Goal: Task Accomplishment & Management: Manage account settings

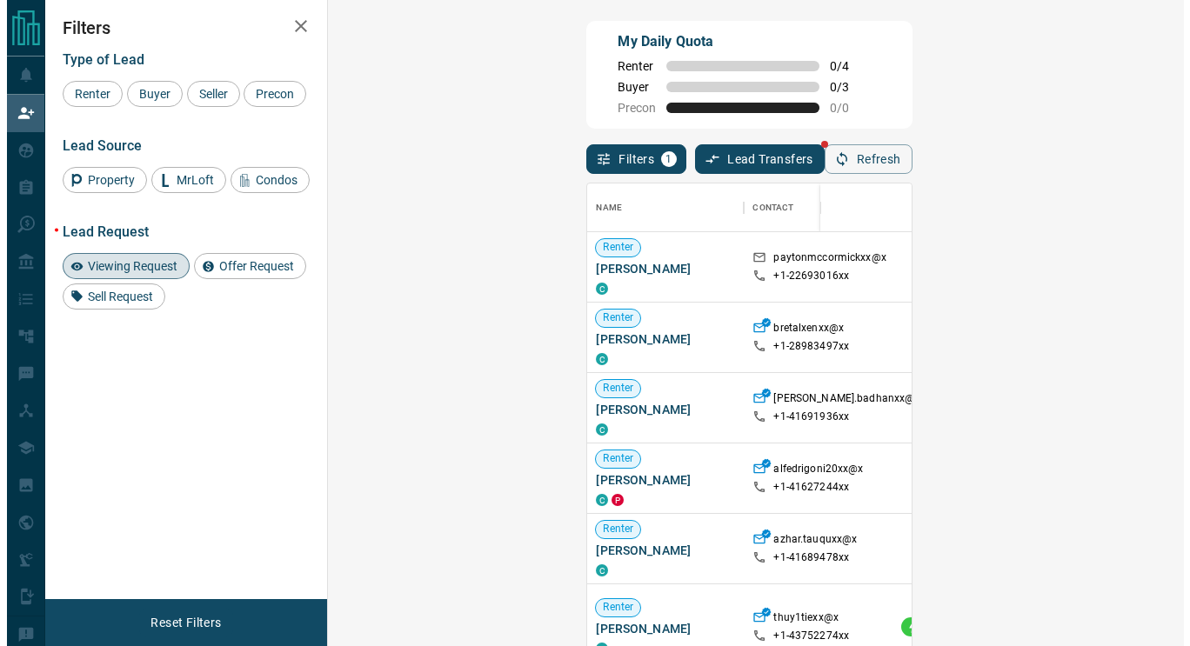
scroll to position [476, 805]
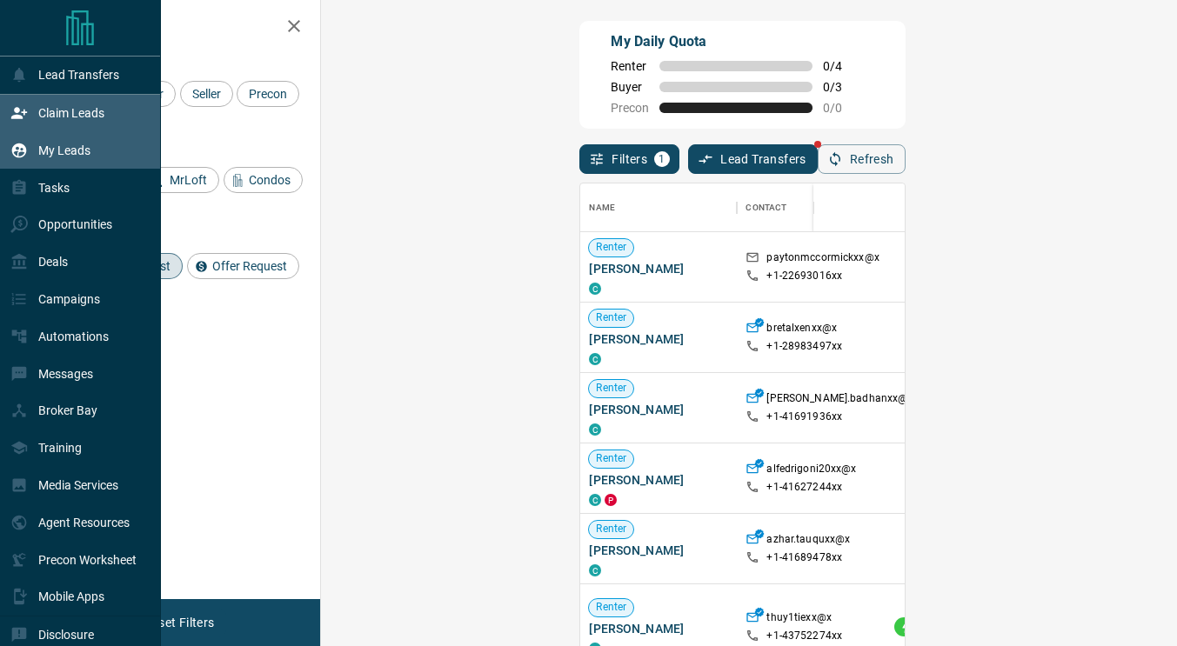
click at [76, 153] on p "My Leads" at bounding box center [64, 151] width 52 height 14
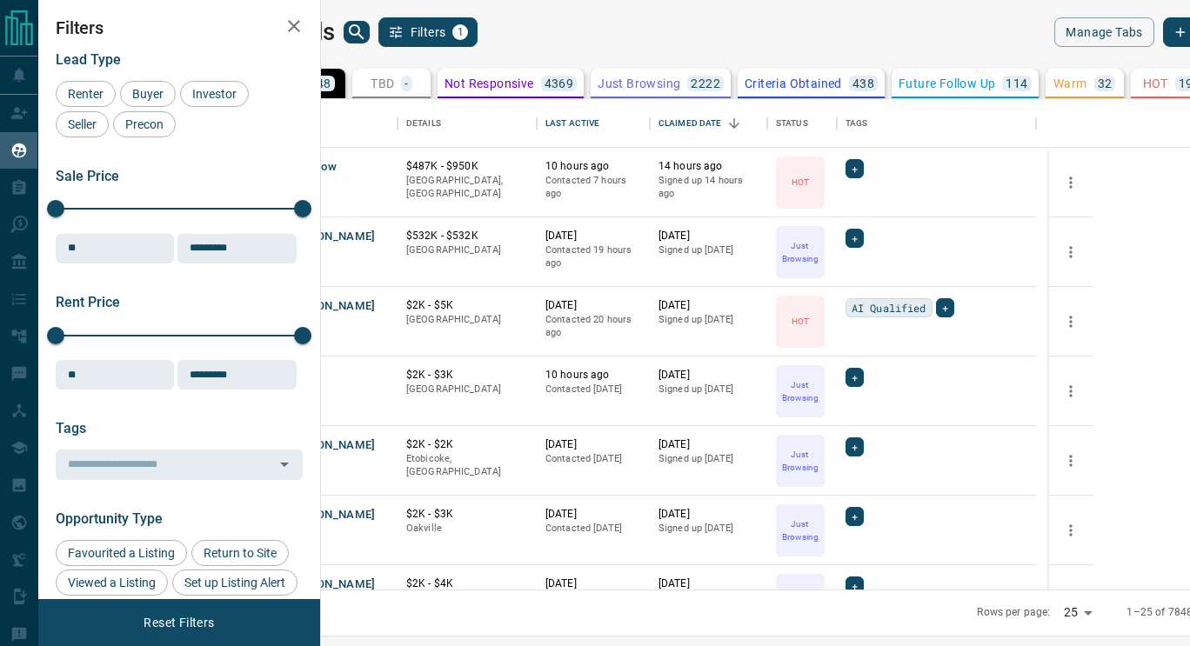
scroll to position [477, 848]
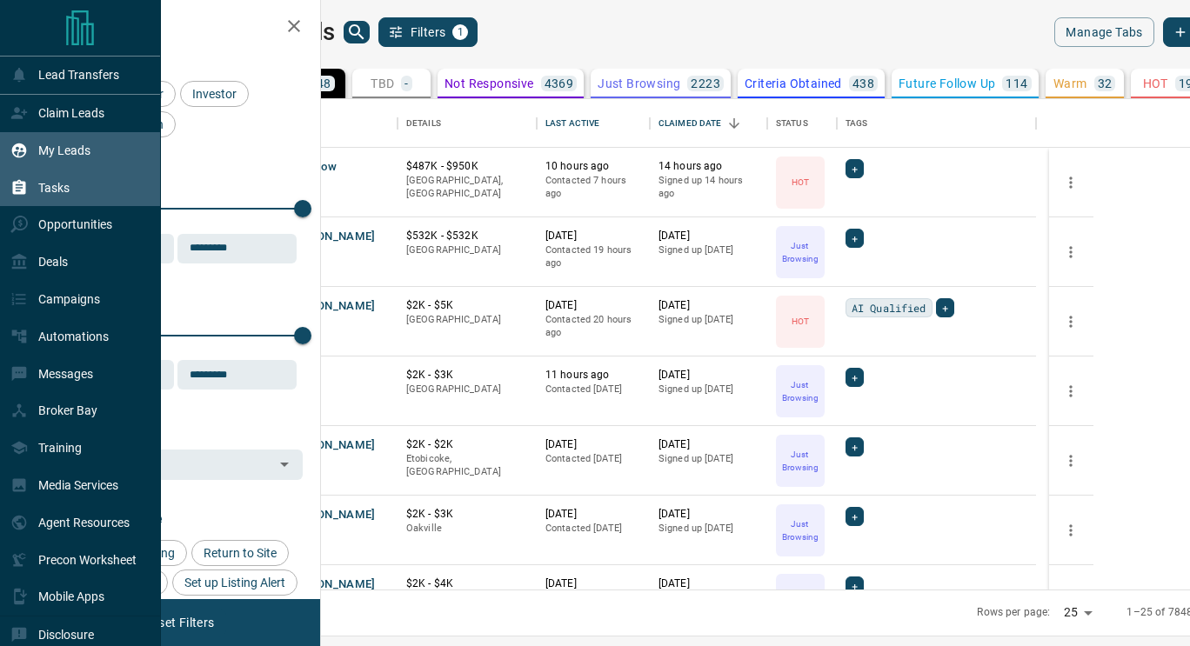
click at [77, 188] on div "Tasks" at bounding box center [80, 187] width 161 height 37
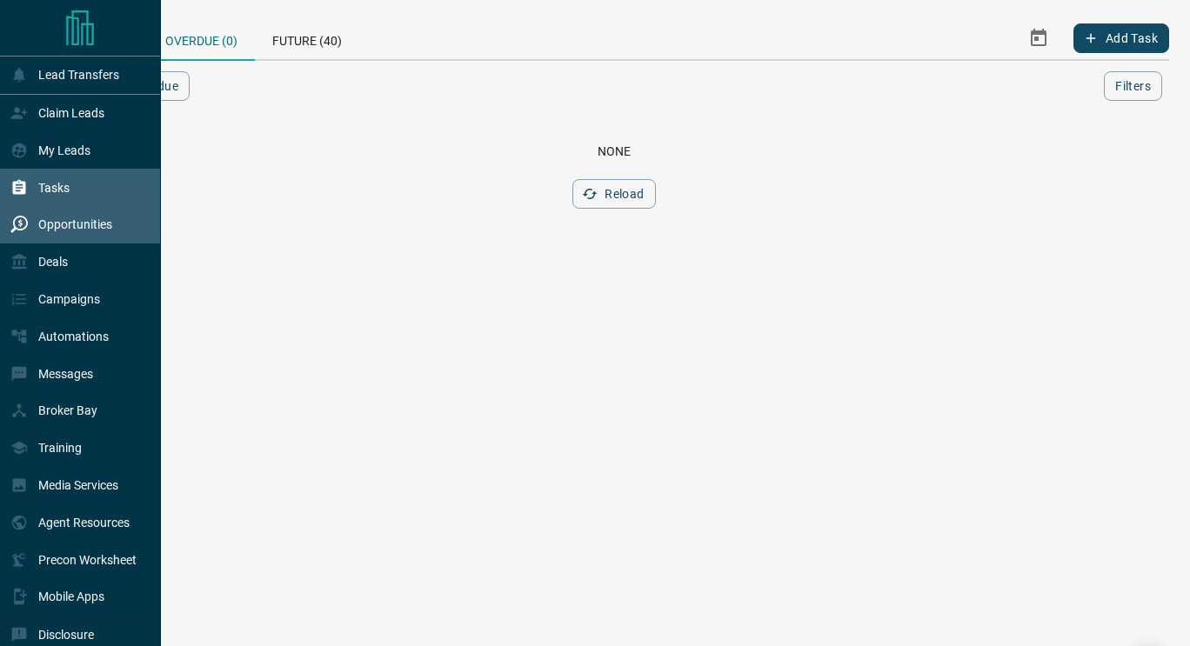
click at [67, 227] on p "Opportunities" at bounding box center [75, 224] width 74 height 14
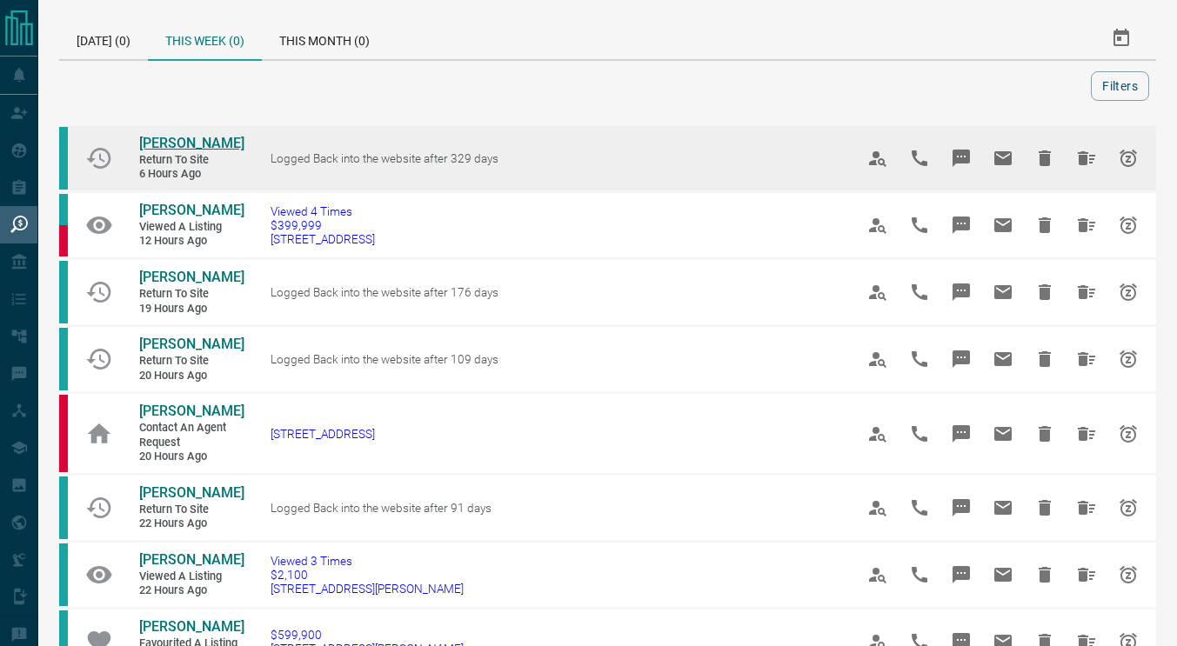
click at [204, 145] on span "[PERSON_NAME]" at bounding box center [191, 143] width 105 height 17
click at [1092, 153] on icon "Hide All from Emily Wagar" at bounding box center [1086, 158] width 21 height 21
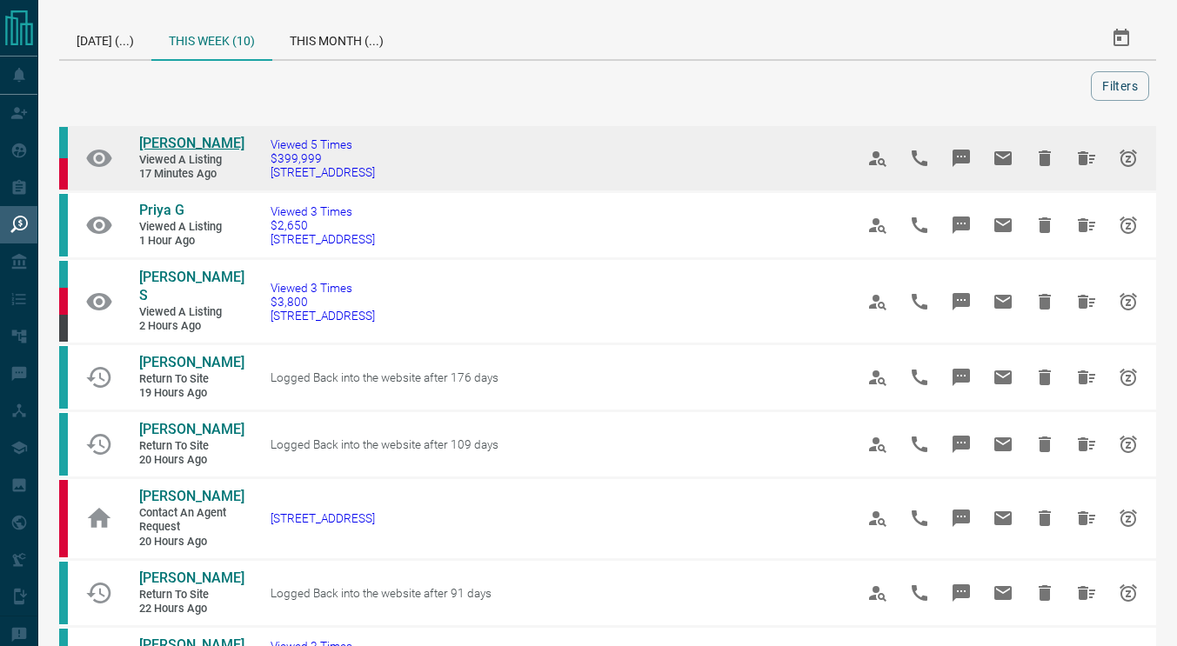
click at [160, 144] on span "[PERSON_NAME]" at bounding box center [191, 143] width 105 height 17
click at [1113, 170] on button "Snooze" at bounding box center [1128, 158] width 42 height 42
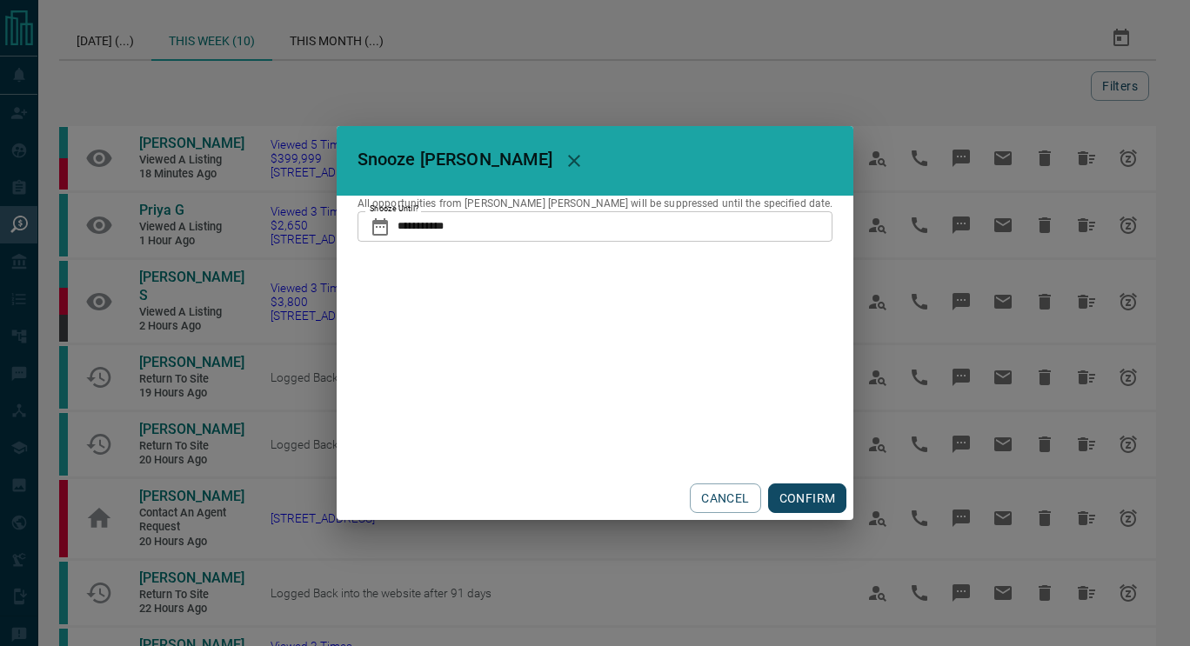
click at [505, 230] on input "**********" at bounding box center [615, 226] width 436 height 30
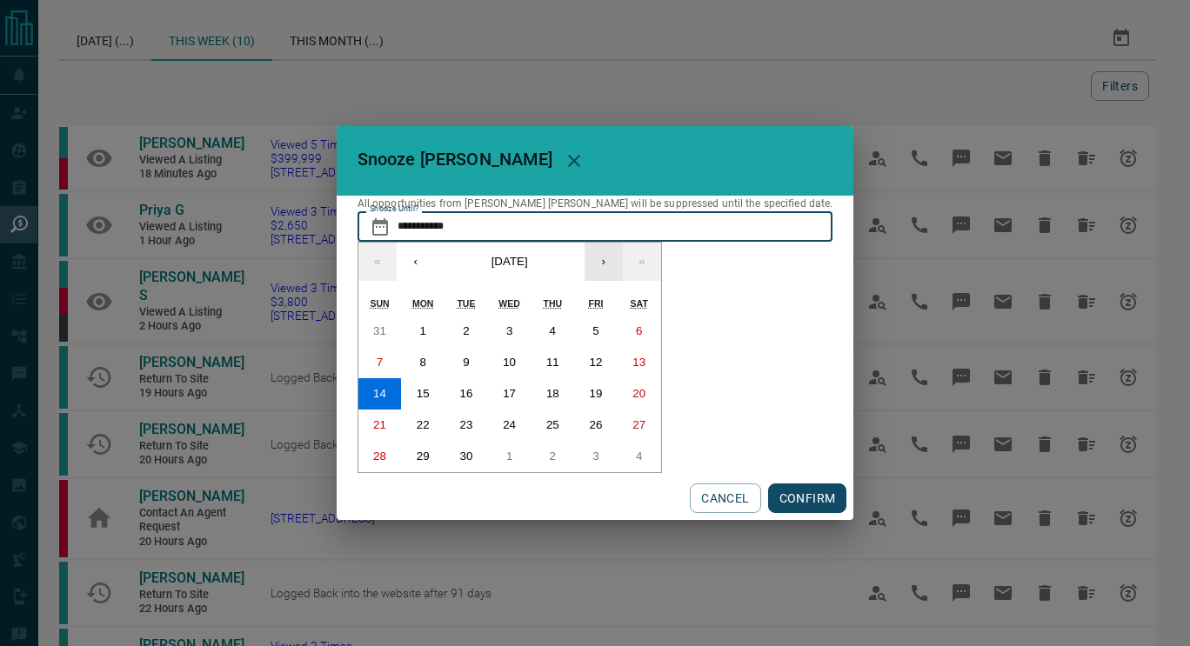
click at [623, 257] on button "›" at bounding box center [603, 262] width 38 height 38
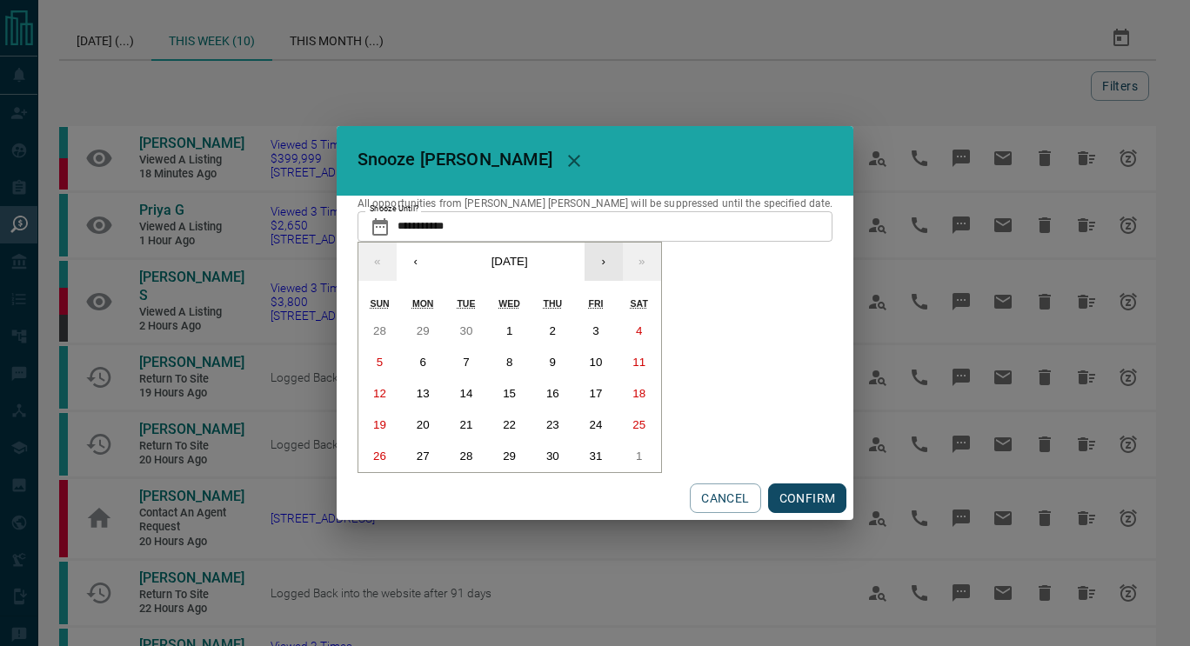
click at [623, 257] on button "›" at bounding box center [603, 262] width 38 height 38
click at [574, 424] on button "25" at bounding box center [552, 425] width 43 height 31
type input "**********"
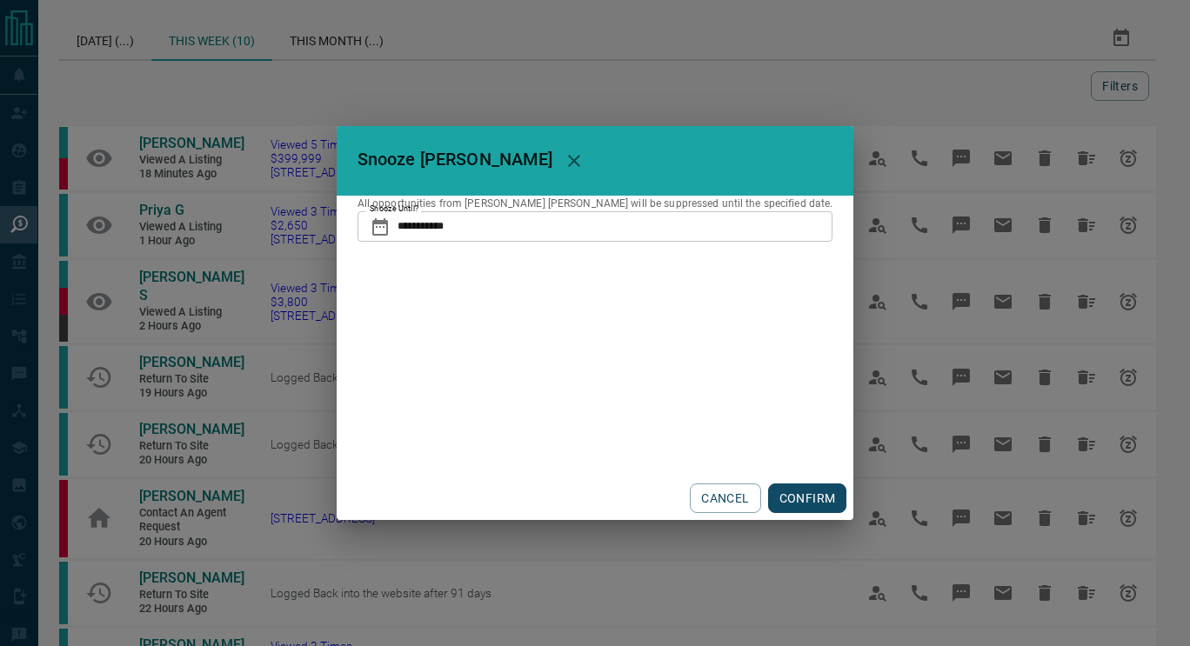
click at [768, 492] on button "CONFIRM" at bounding box center [807, 499] width 79 height 30
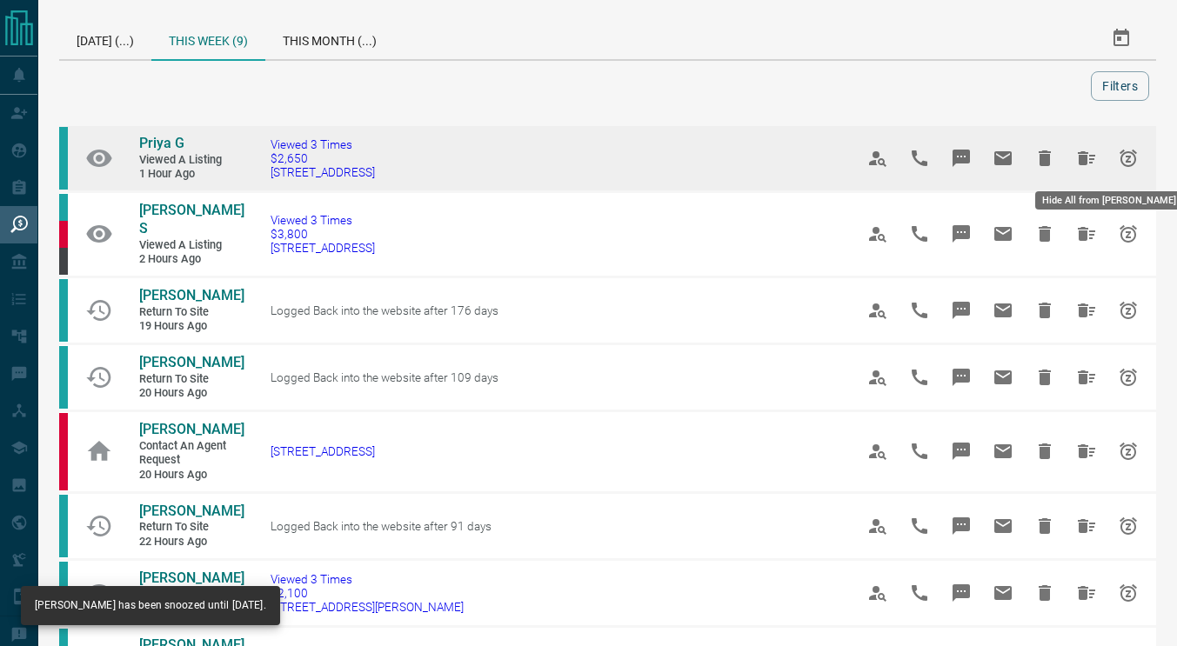
click at [1075, 161] on button "Hide All from Priya G" at bounding box center [1086, 158] width 42 height 42
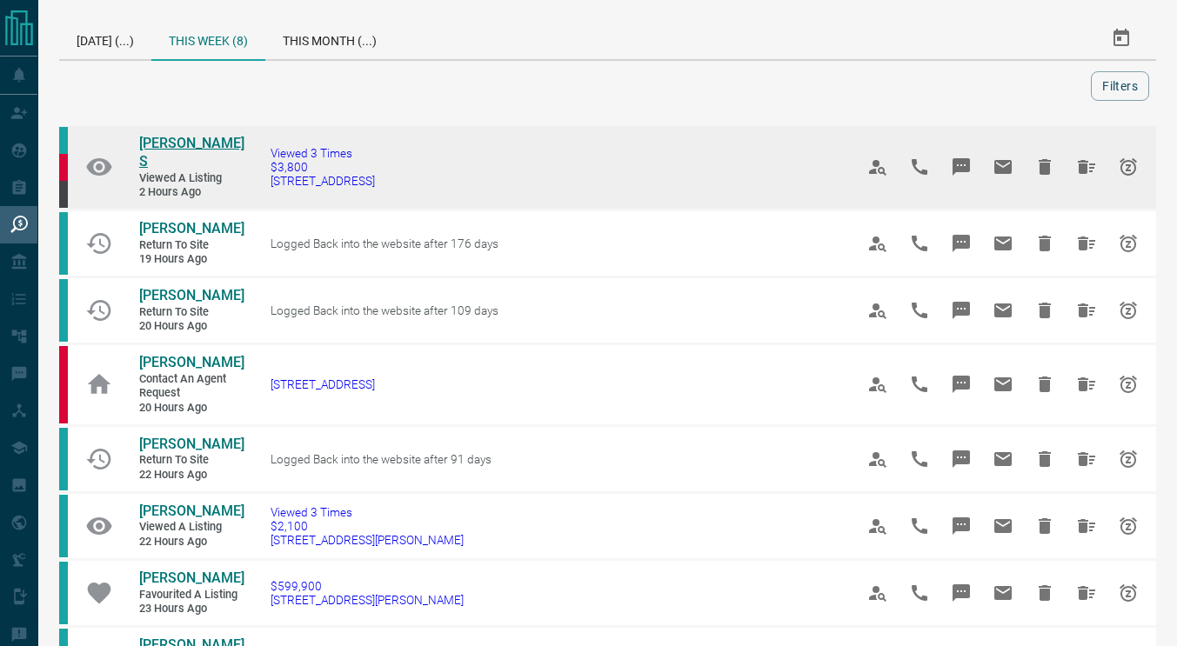
click at [173, 146] on span "[PERSON_NAME] S" at bounding box center [191, 152] width 105 height 35
click at [1097, 157] on button "Hide All from Najma S" at bounding box center [1086, 167] width 42 height 42
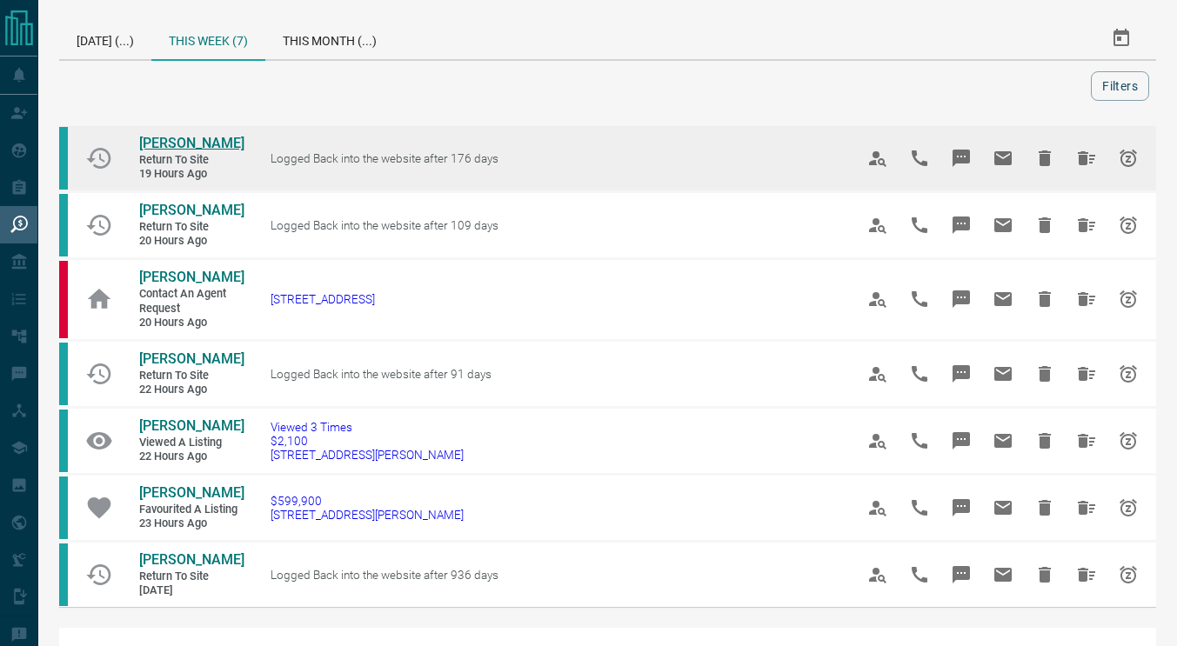
click at [170, 150] on span "[PERSON_NAME]" at bounding box center [191, 143] width 105 height 17
click at [1091, 157] on icon "Hide All from James Baik" at bounding box center [1086, 158] width 17 height 14
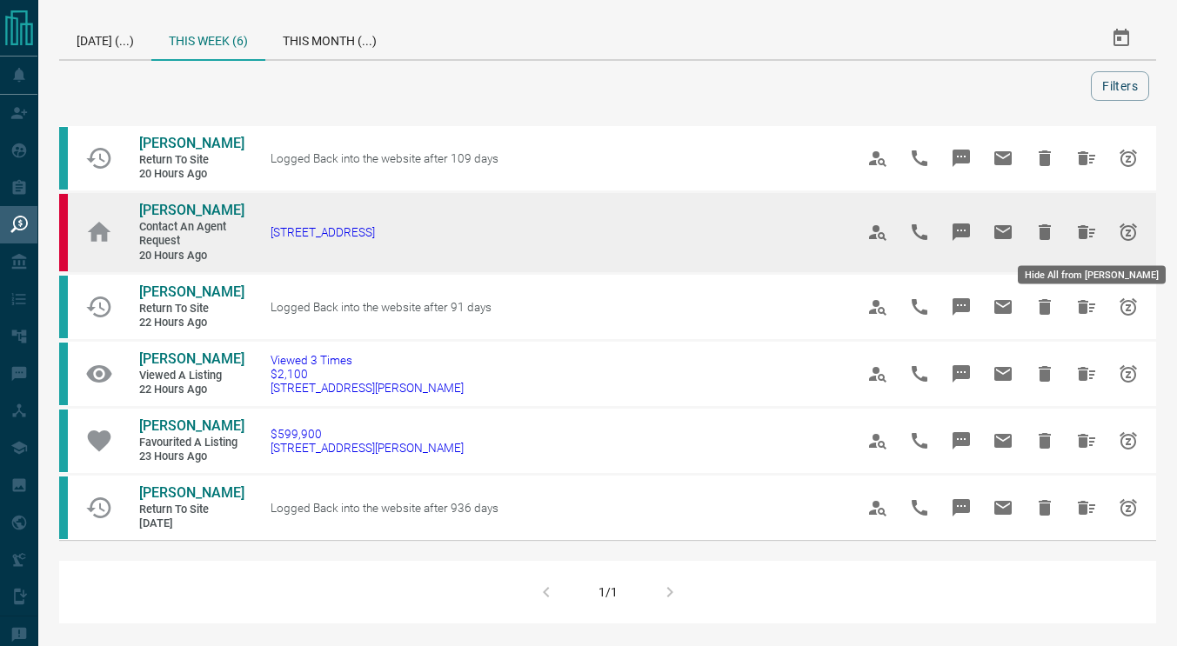
click at [1087, 237] on icon "Hide All from Shanice Swaby" at bounding box center [1086, 232] width 21 height 21
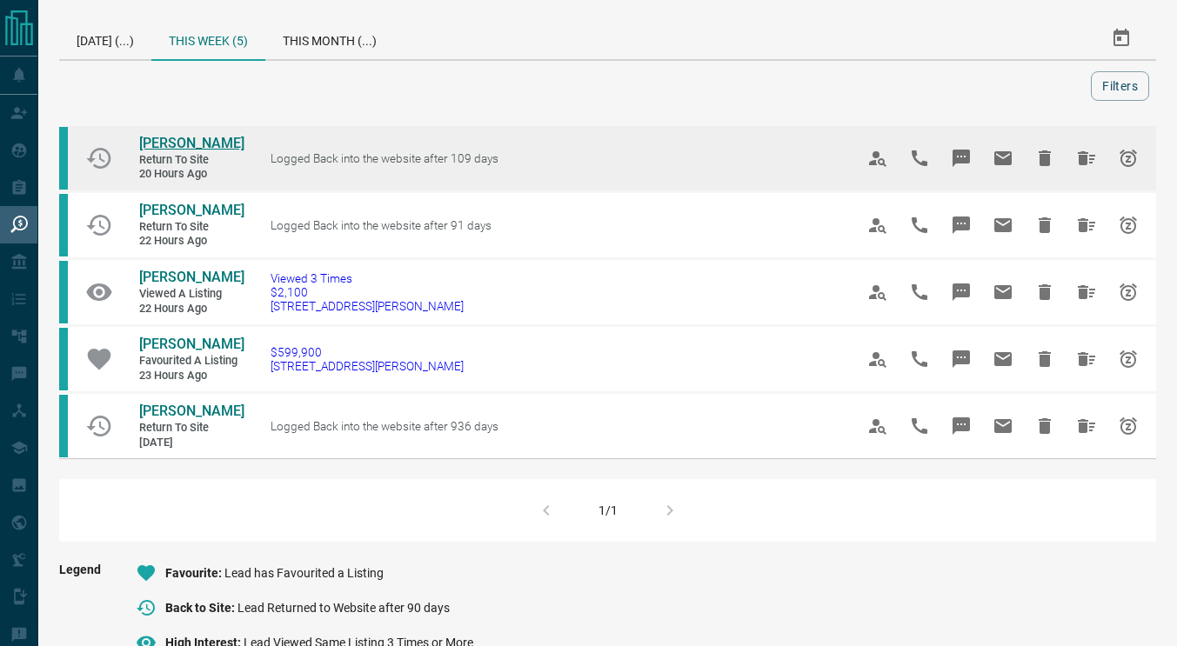
click at [190, 139] on span "[PERSON_NAME]" at bounding box center [191, 143] width 105 height 17
click at [1084, 154] on icon "Hide All from David Griffiths" at bounding box center [1086, 158] width 17 height 14
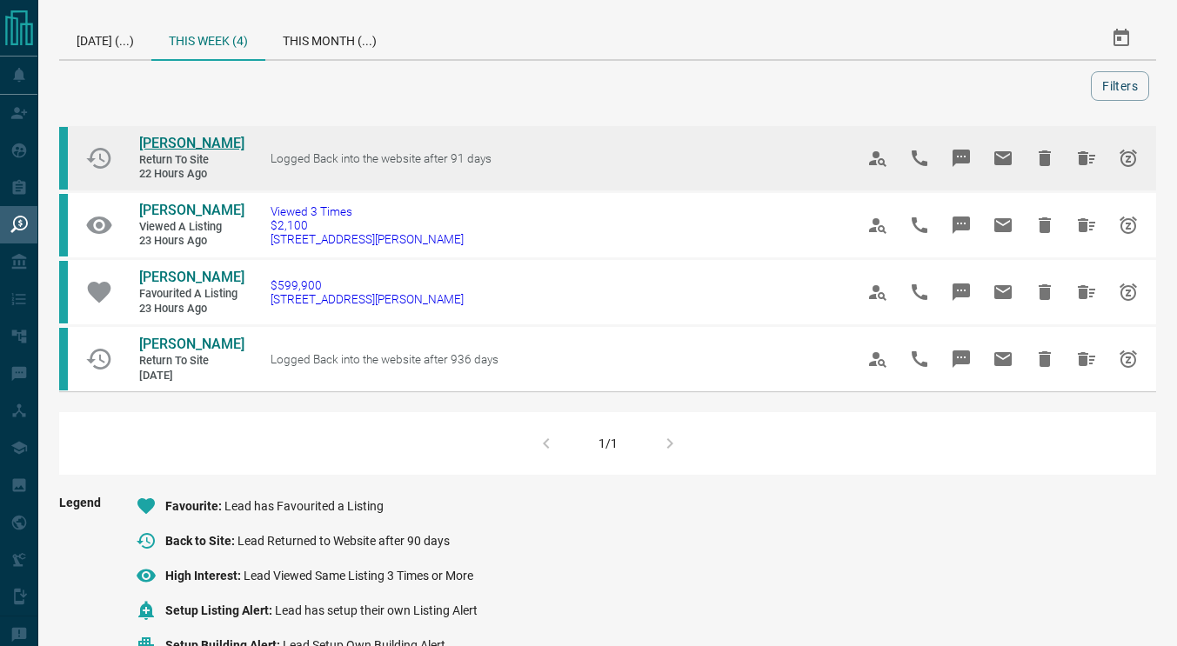
click at [206, 149] on span "[PERSON_NAME]" at bounding box center [191, 143] width 105 height 17
click at [1085, 163] on icon "Hide All from Andrew Kolwzan" at bounding box center [1086, 158] width 17 height 14
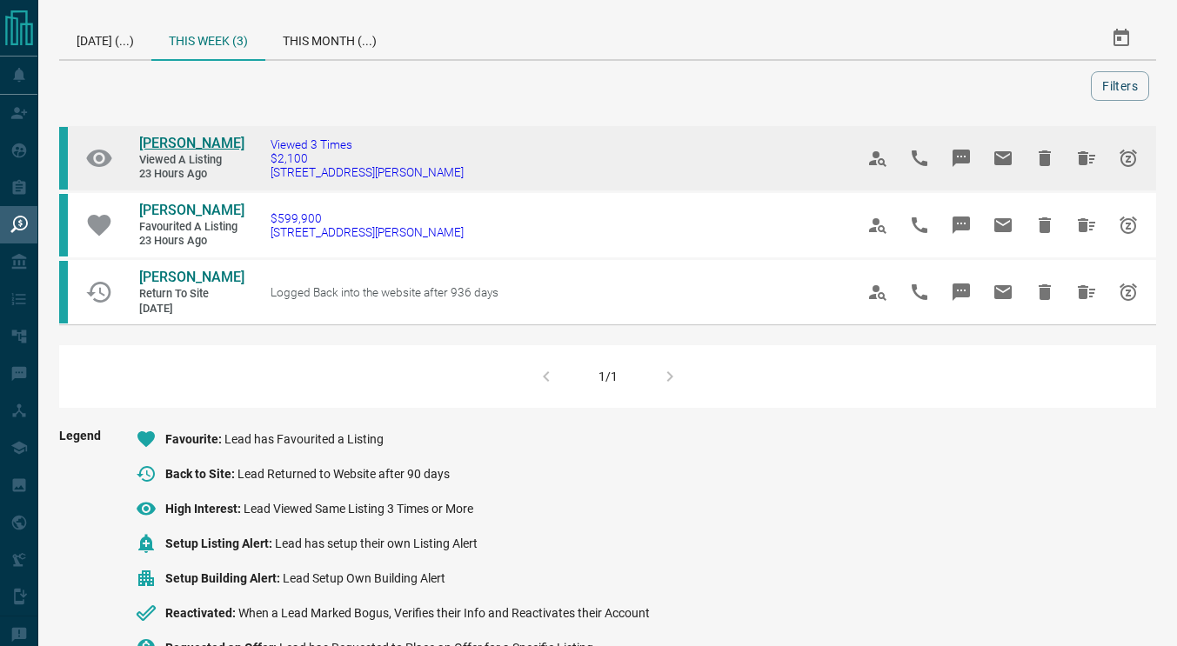
click at [198, 141] on span "[PERSON_NAME]" at bounding box center [191, 143] width 105 height 17
click at [1126, 157] on icon "Snooze" at bounding box center [1127, 158] width 17 height 17
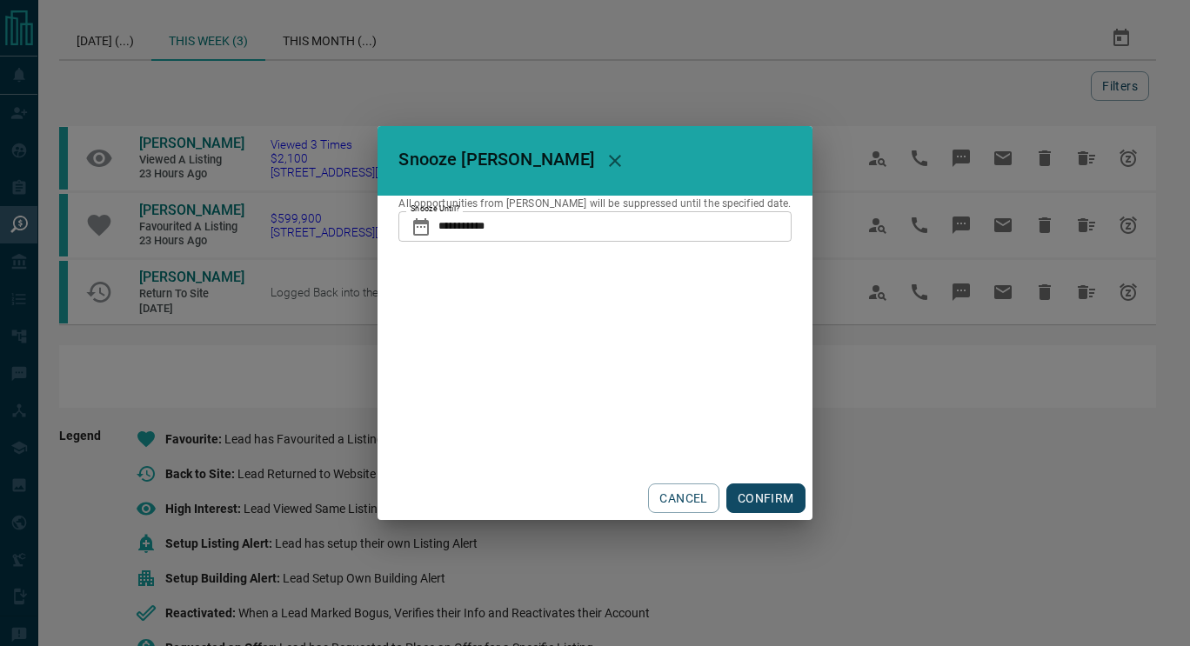
click at [448, 211] on label "Snooze Until?" at bounding box center [435, 209] width 50 height 11
click at [448, 211] on input "**********" at bounding box center [614, 226] width 352 height 30
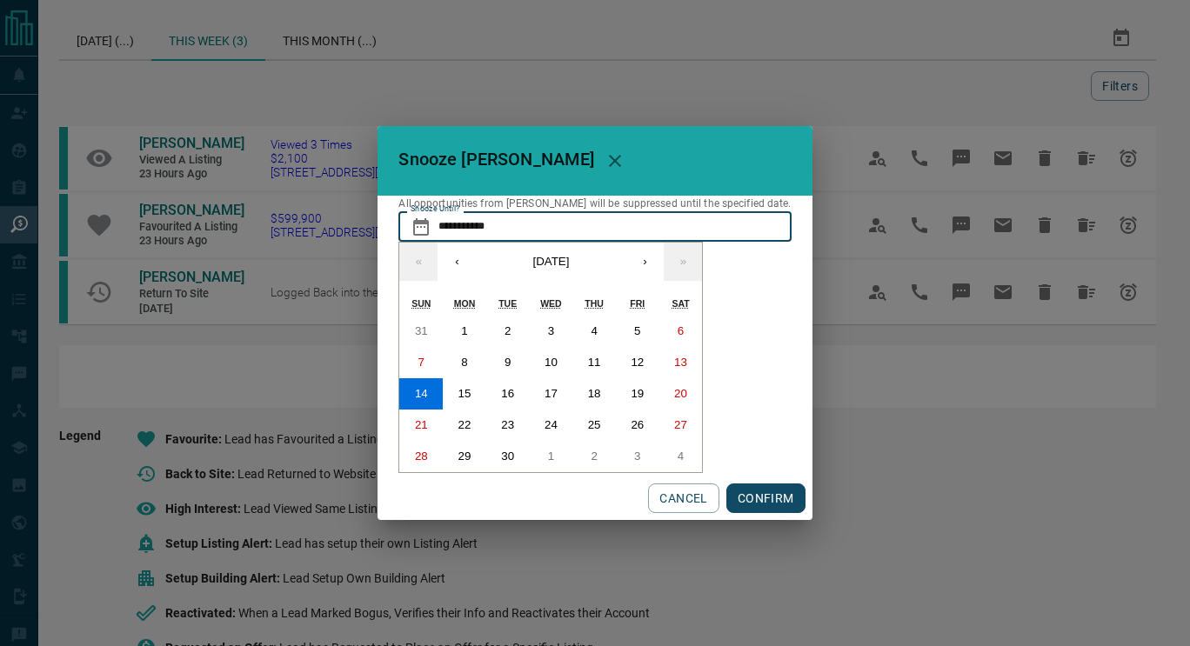
click at [650, 281] on div "« ‹ [DATE] › » [PERSON_NAME] Wed Thu Fri Sat 31 1 2 3 4 5 6 7 8 9 10 11 12 13 1…" at bounding box center [550, 357] width 304 height 231
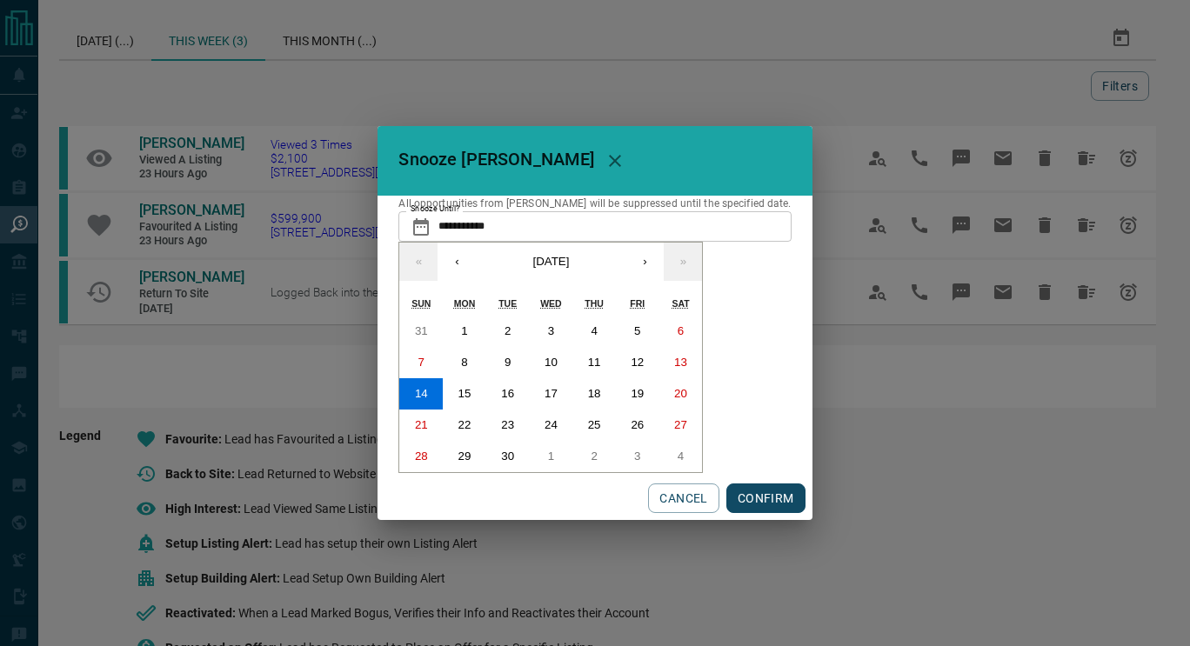
click at [650, 281] on div "« ‹ [DATE] › » [PERSON_NAME] Wed Thu Fri Sat 31 1 2 3 4 5 6 7 8 9 10 11 12 13 1…" at bounding box center [550, 357] width 304 height 231
click at [646, 269] on button "›" at bounding box center [644, 262] width 38 height 38
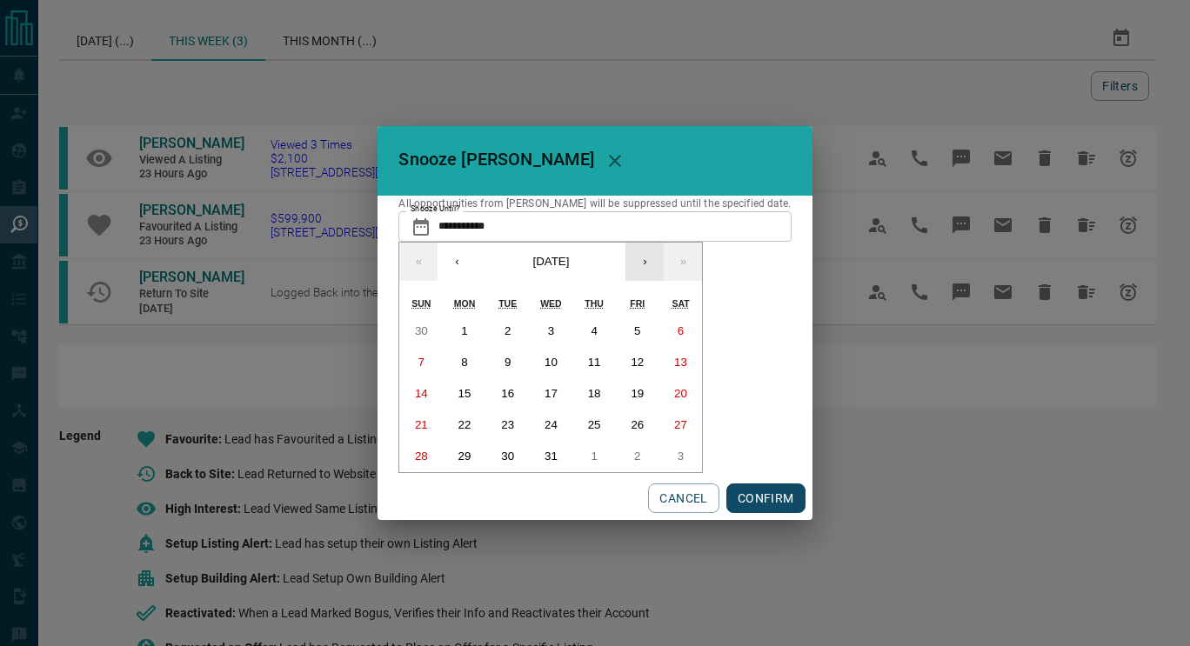
click at [646, 269] on button "›" at bounding box center [644, 262] width 38 height 38
click at [671, 385] on button "21" at bounding box center [680, 393] width 43 height 31
type input "**********"
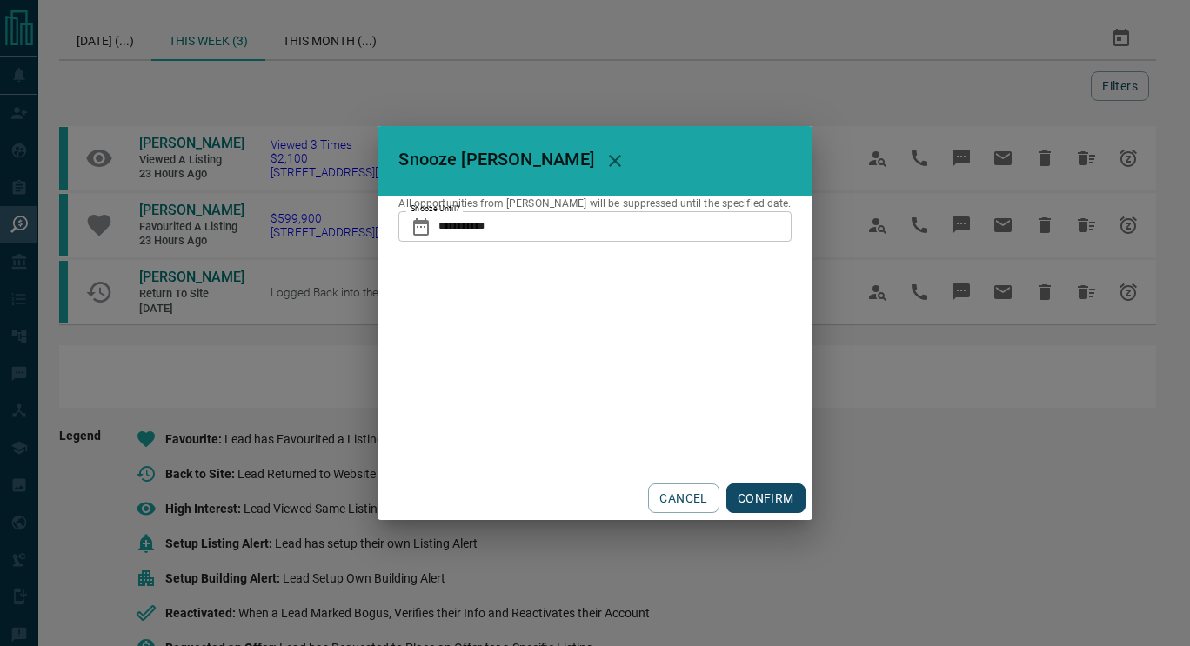
click at [758, 504] on button "CONFIRM" at bounding box center [765, 499] width 79 height 30
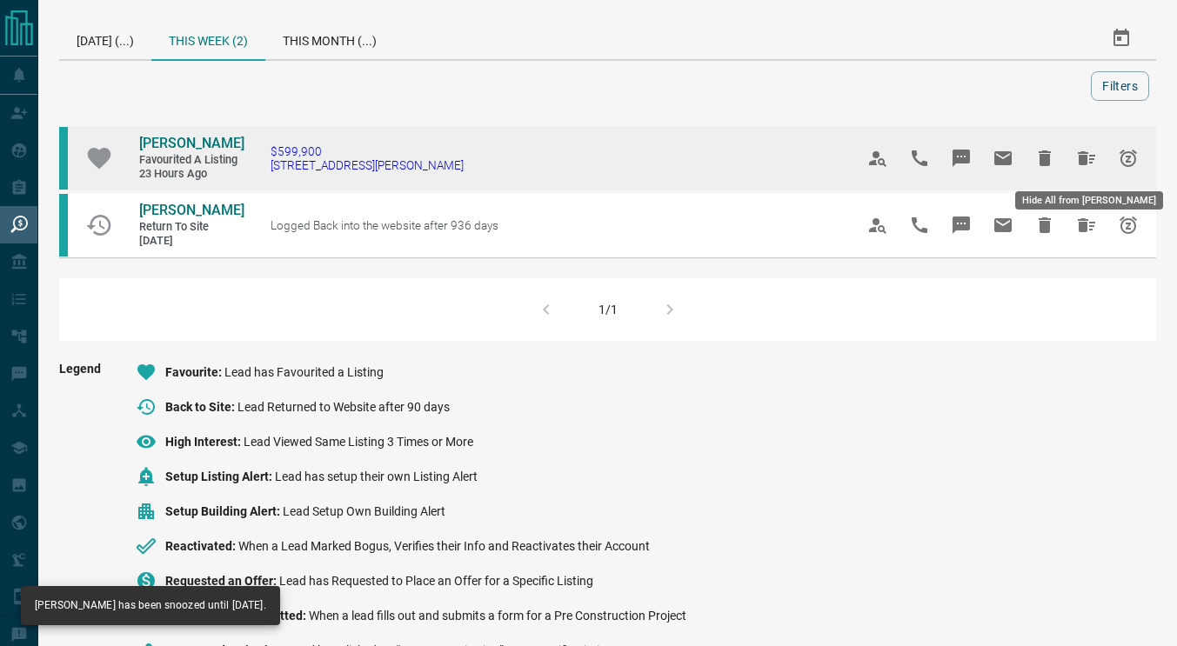
click at [1080, 155] on icon "Hide All from Nicole De Roche" at bounding box center [1086, 158] width 17 height 14
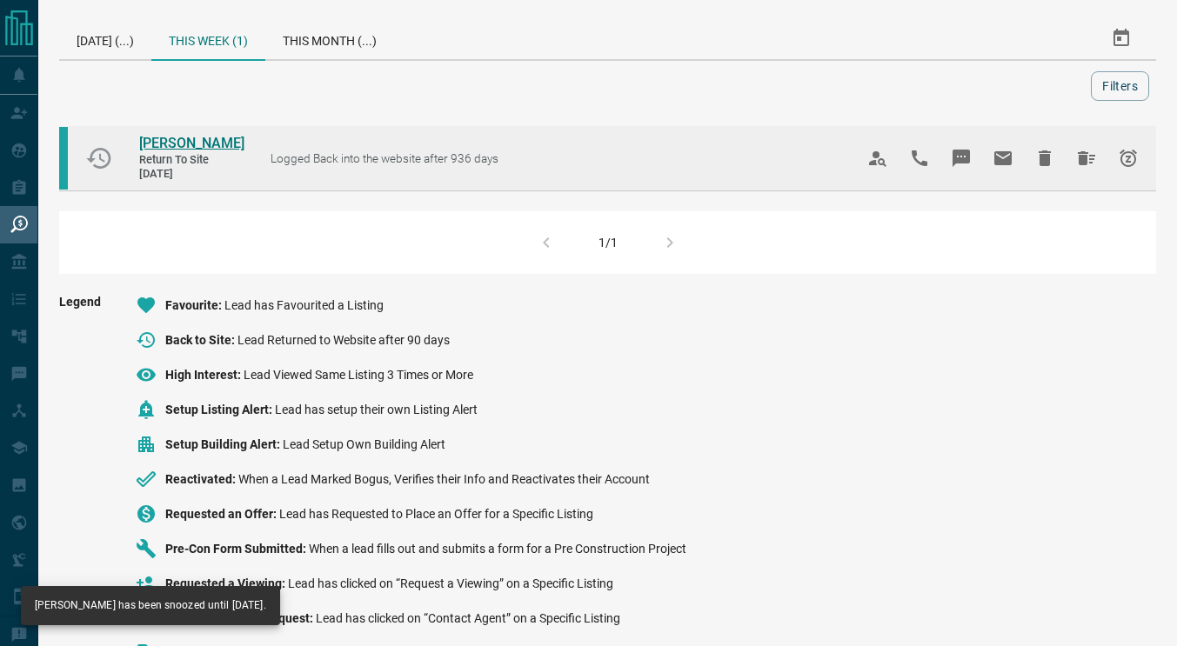
click at [199, 143] on span "[PERSON_NAME]" at bounding box center [191, 143] width 105 height 17
click at [1090, 170] on button "Hide All from RAJIB SAHA" at bounding box center [1086, 158] width 42 height 42
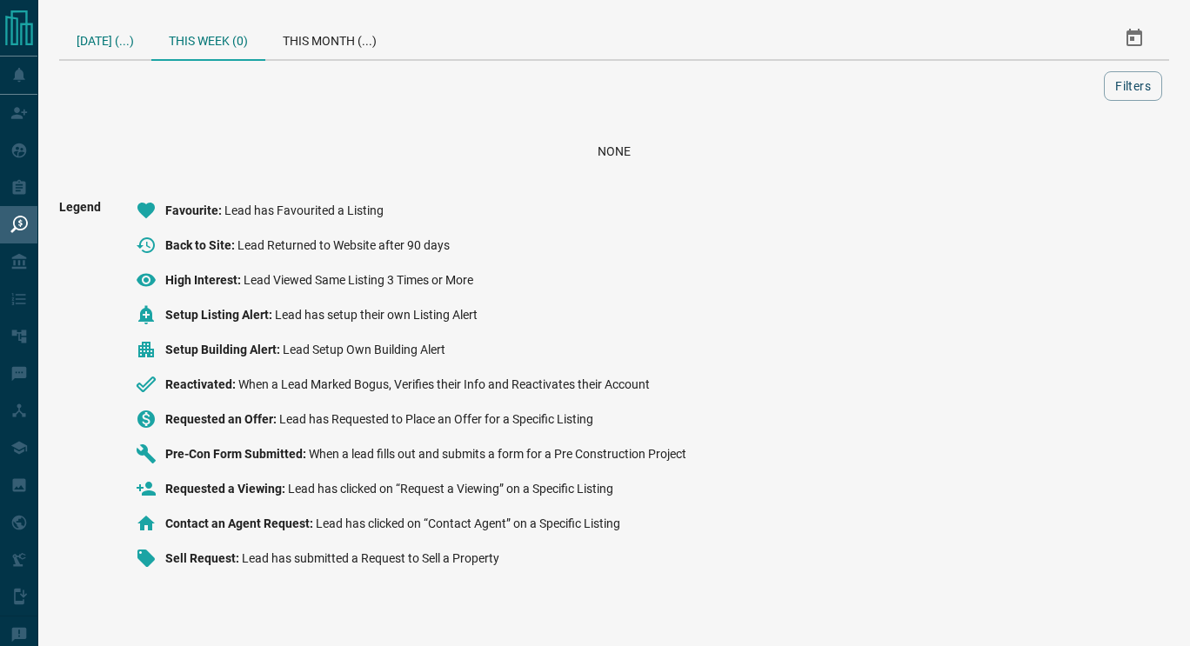
click at [110, 54] on div "[DATE] (...)" at bounding box center [105, 38] width 92 height 42
click at [201, 55] on div "This Week (0)" at bounding box center [205, 38] width 114 height 42
click at [348, 41] on div "This Month (...)" at bounding box center [326, 38] width 129 height 42
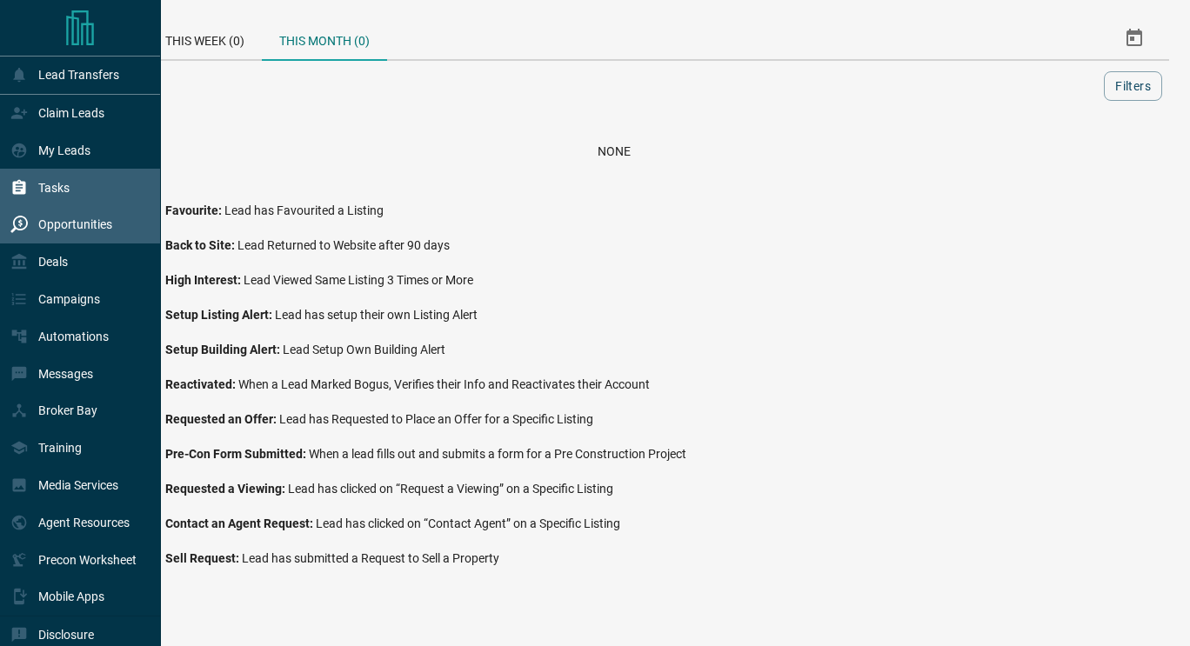
click at [57, 161] on div "My Leads" at bounding box center [50, 151] width 80 height 29
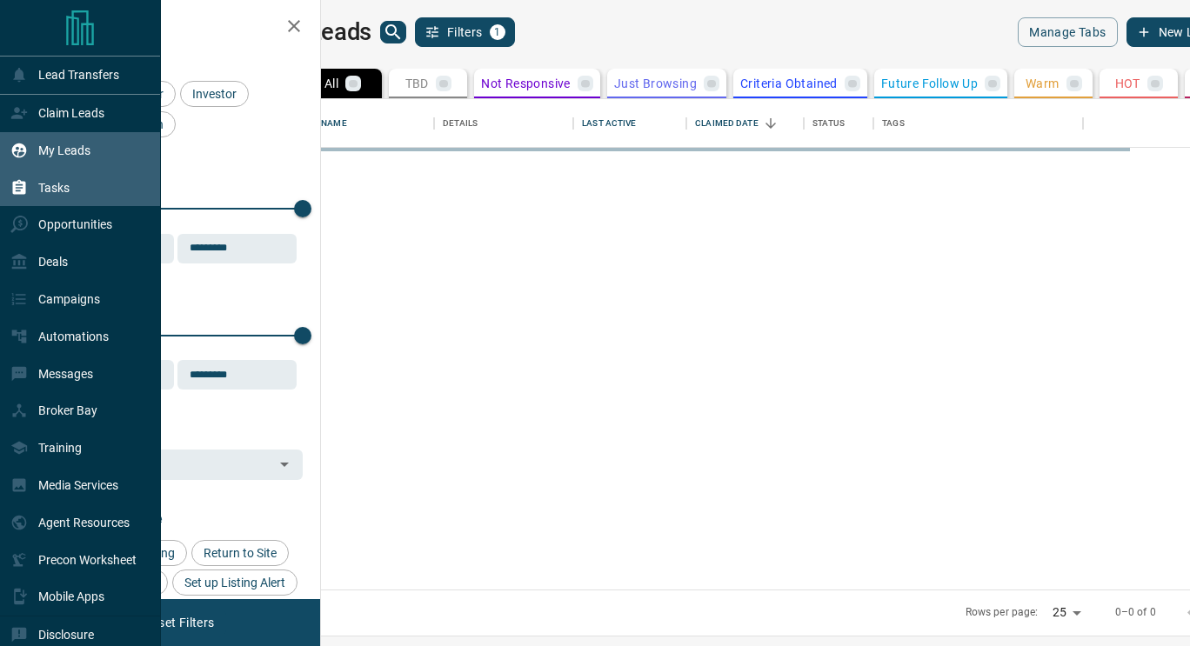
click at [50, 195] on p "Tasks" at bounding box center [53, 188] width 31 height 14
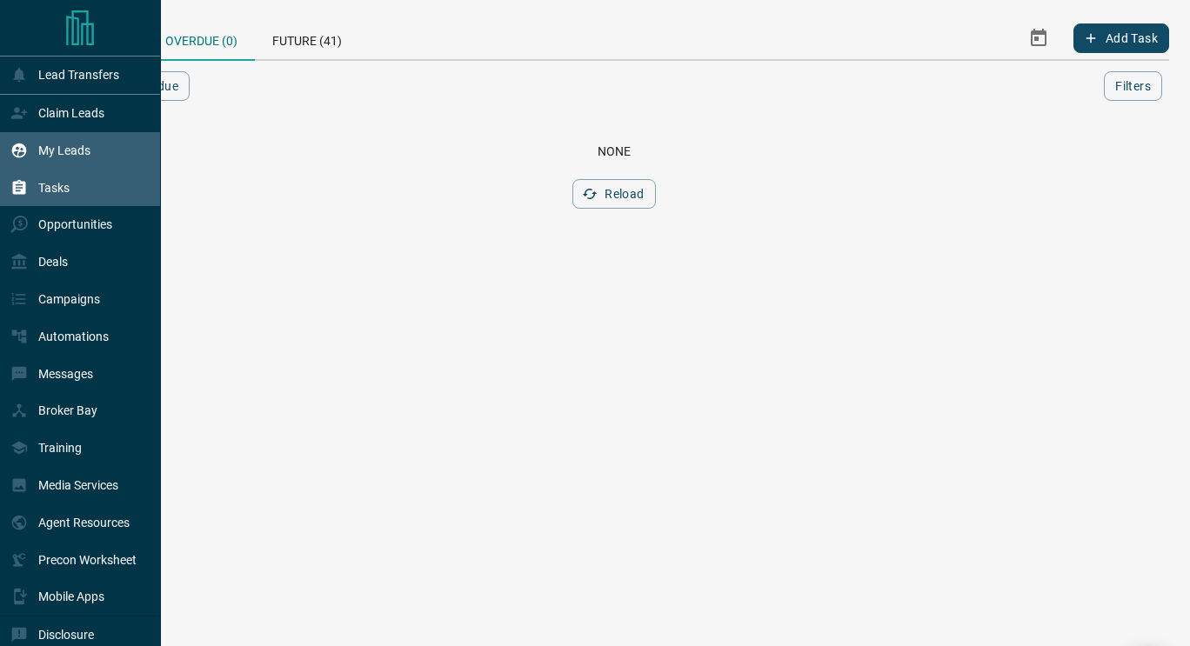
click at [68, 160] on div "My Leads" at bounding box center [50, 151] width 80 height 29
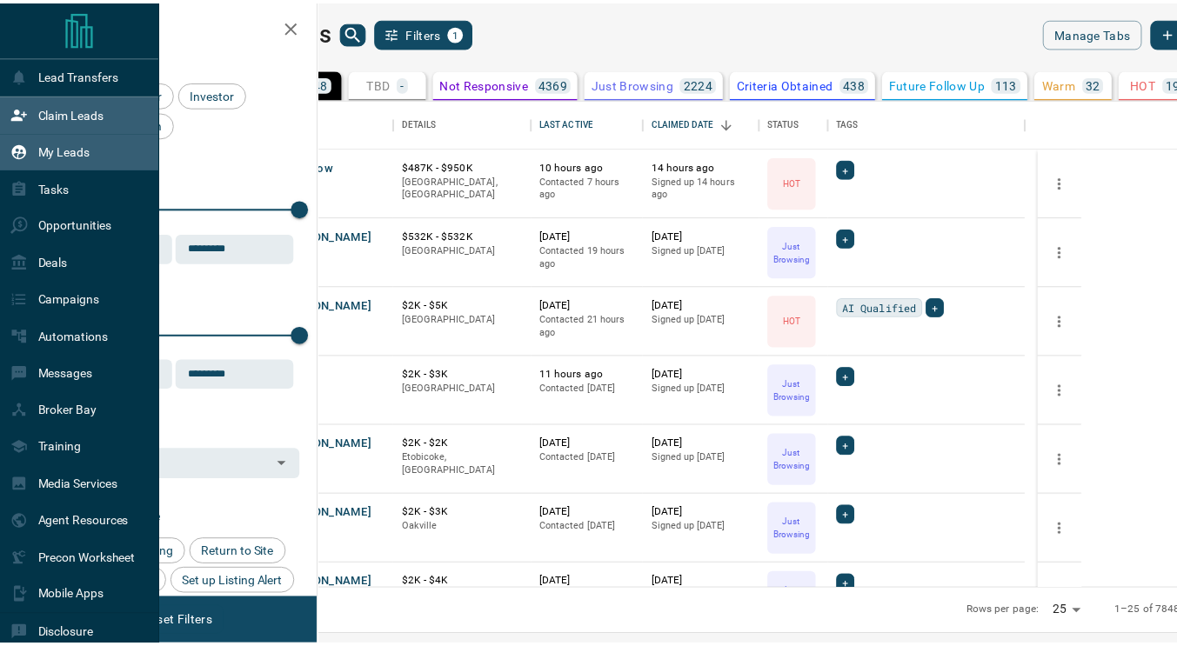
scroll to position [477, 848]
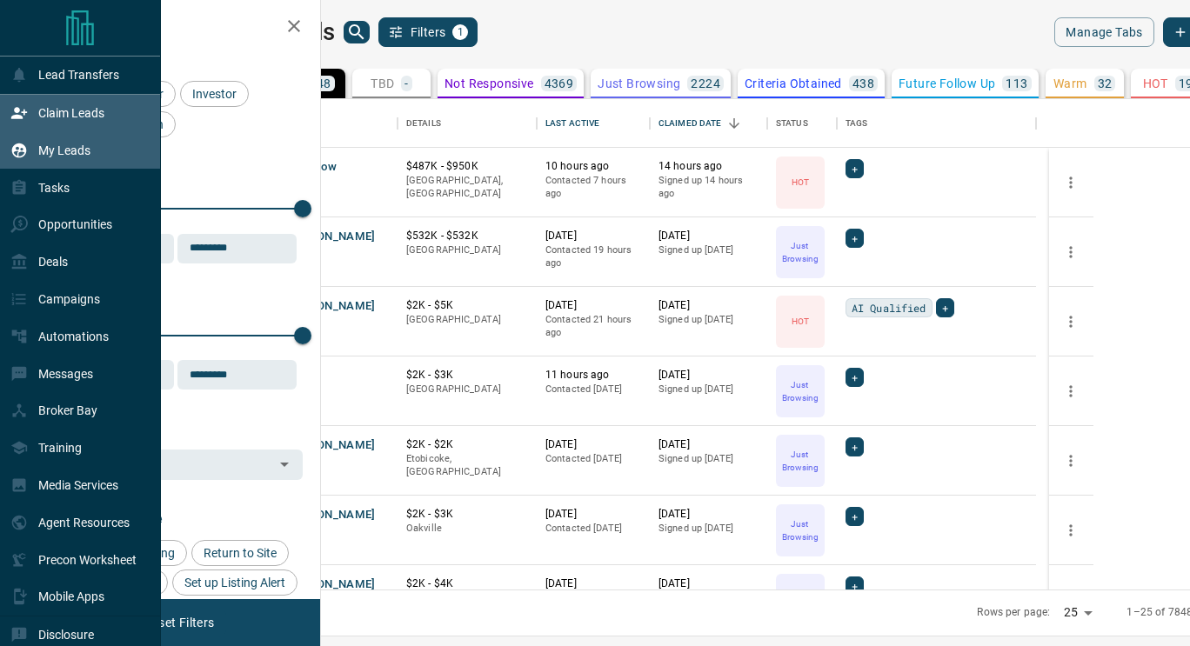
click at [108, 115] on div "Claim Leads" at bounding box center [80, 113] width 161 height 37
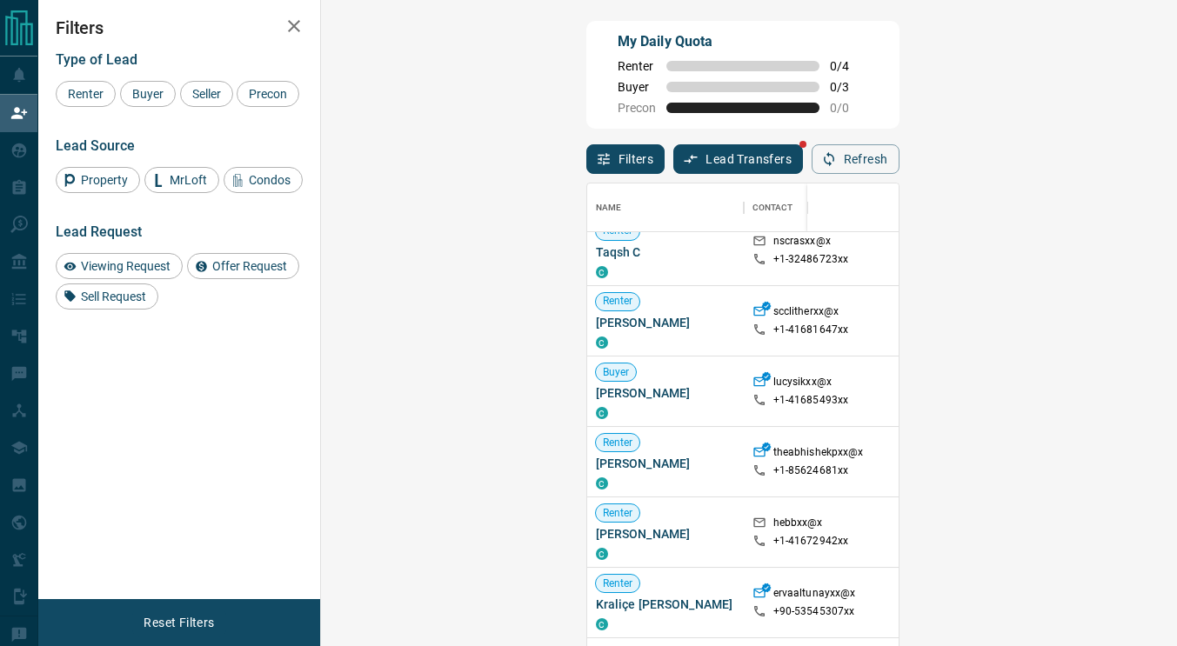
scroll to position [370, 0]
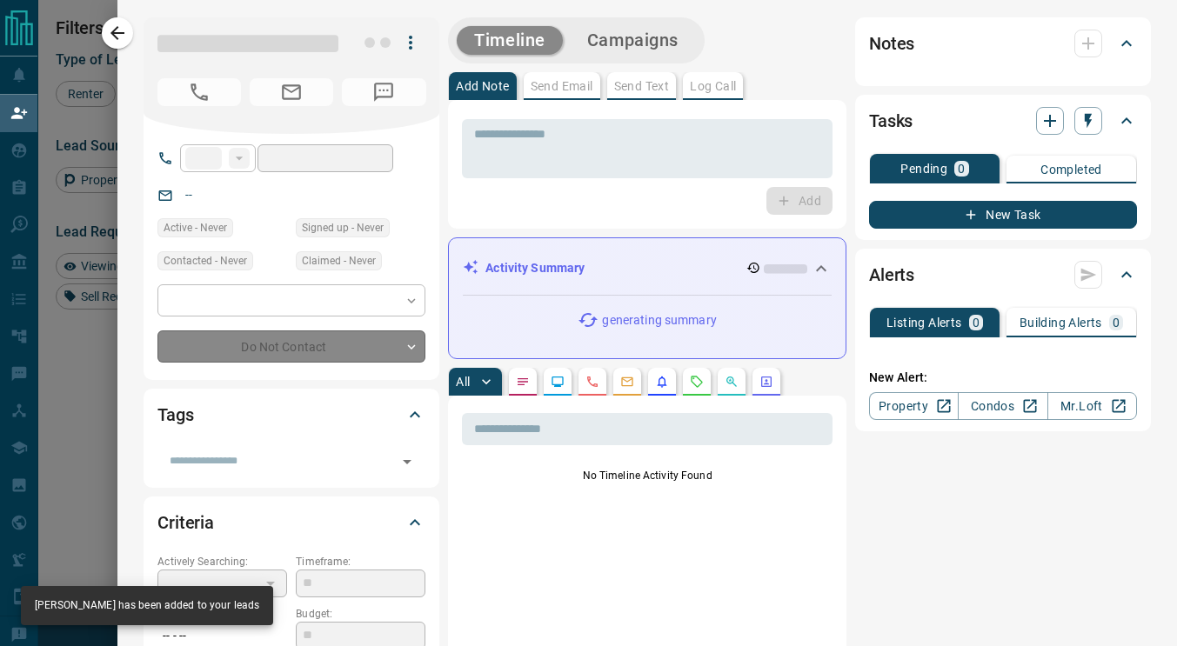
scroll to position [30, 0]
type input "**"
type input "**********"
type input "**"
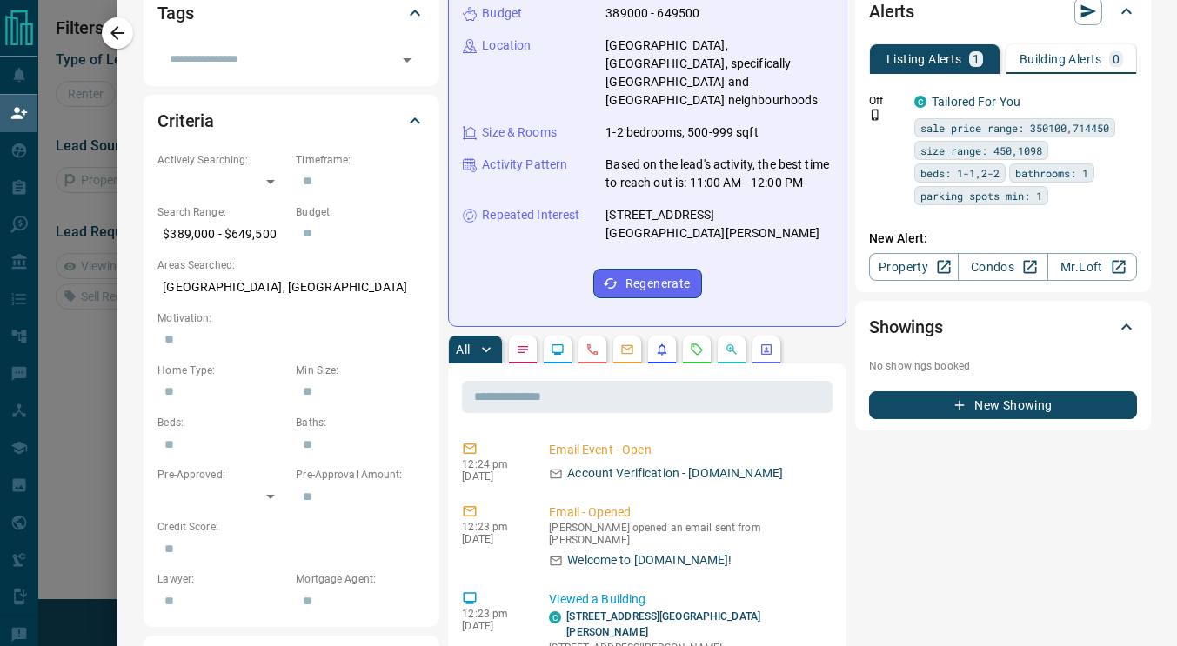
scroll to position [14, 14]
